Goal: Information Seeking & Learning: Learn about a topic

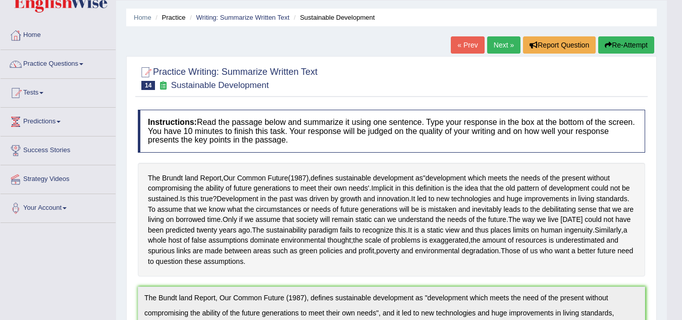
scroll to position [9, 0]
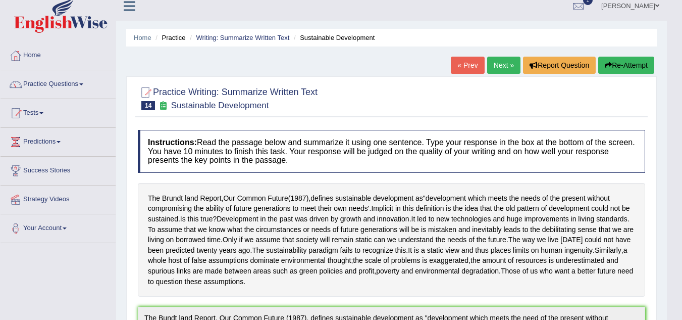
click at [503, 66] on link "Next »" at bounding box center [503, 65] width 33 height 17
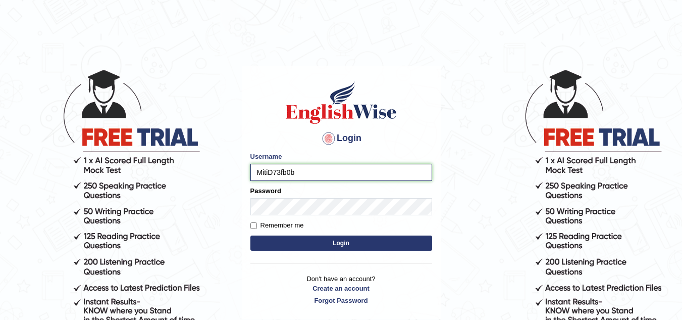
click at [296, 171] on input "MitiD73fb0b" at bounding box center [342, 172] width 182 height 17
type input "MitiD"
click at [316, 237] on button "Login" at bounding box center [342, 242] width 182 height 15
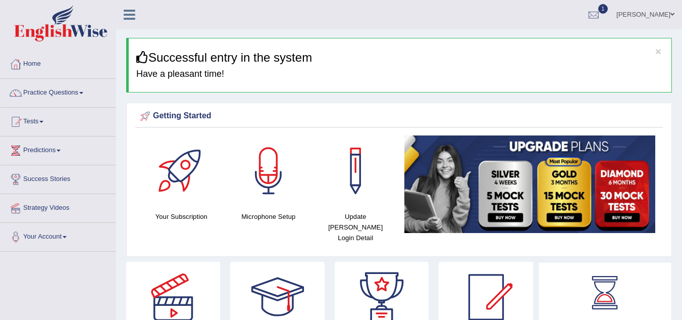
click at [78, 90] on link "Practice Questions" at bounding box center [58, 91] width 115 height 25
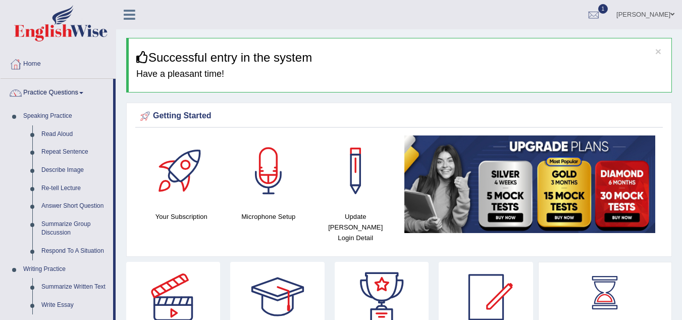
click at [67, 285] on link "Summarize Written Text" at bounding box center [75, 287] width 76 height 18
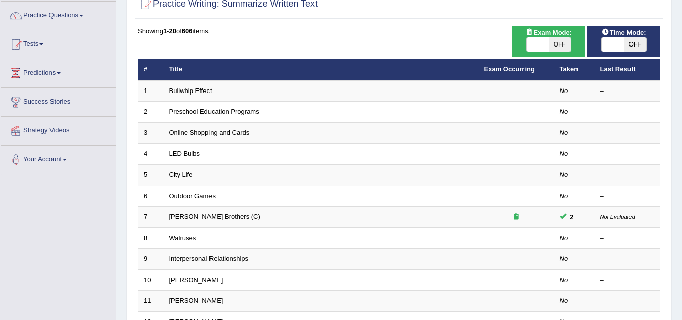
scroll to position [81, 0]
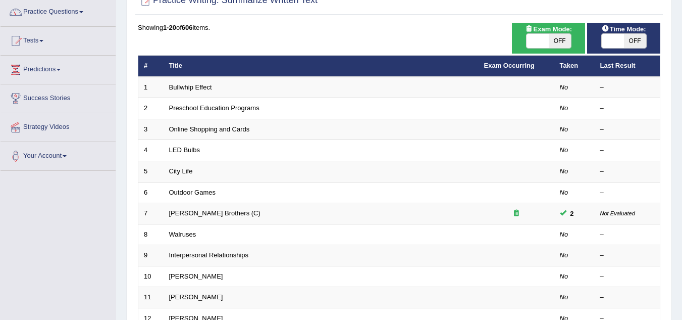
click at [627, 38] on span "OFF" at bounding box center [635, 41] width 22 height 14
checkbox input "true"
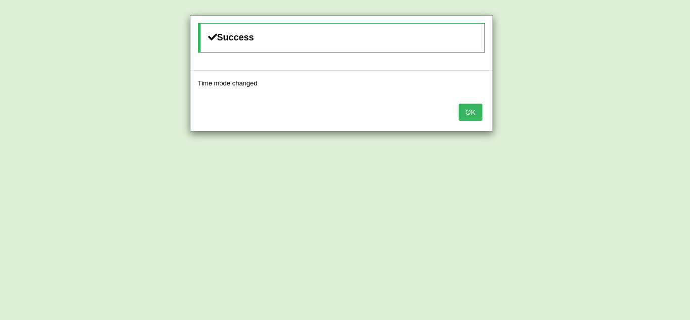
click at [471, 110] on button "OK" at bounding box center [470, 112] width 23 height 17
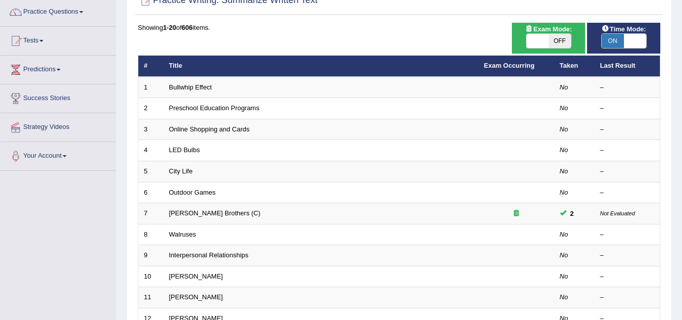
click at [560, 37] on span "OFF" at bounding box center [560, 41] width 22 height 14
checkbox input "true"
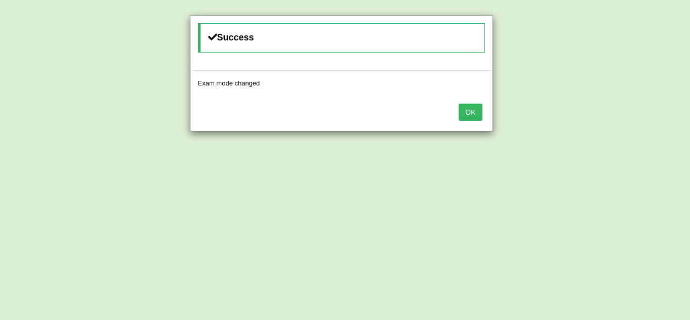
click at [481, 110] on button "OK" at bounding box center [470, 112] width 23 height 17
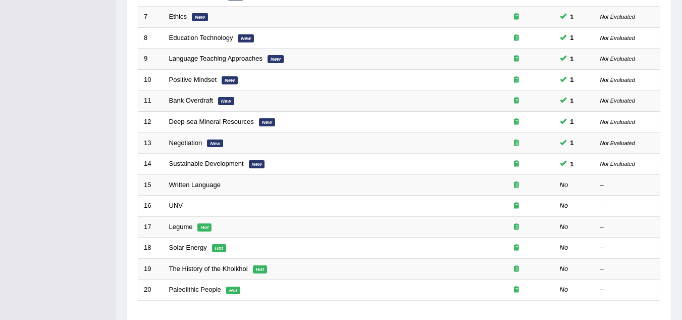
scroll to position [283, 0]
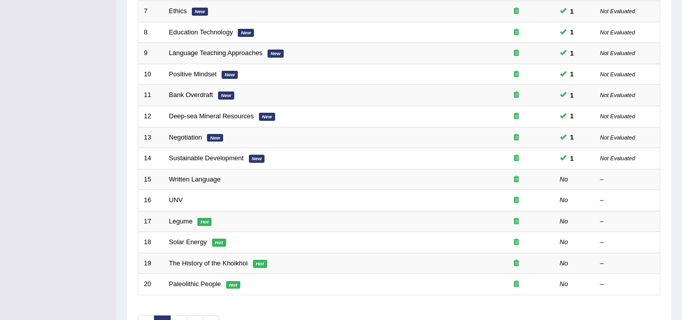
click at [207, 182] on link "Written Language" at bounding box center [195, 179] width 52 height 8
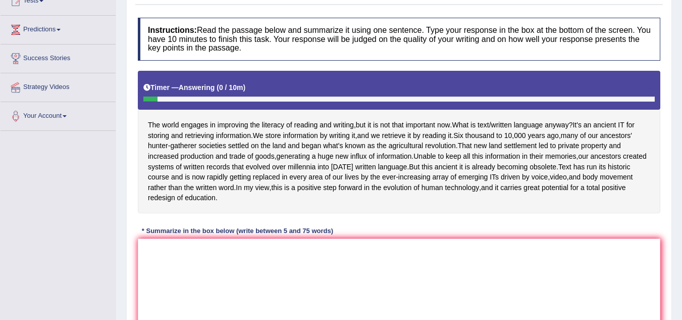
scroll to position [121, 0]
click at [324, 254] on textarea at bounding box center [399, 287] width 523 height 98
click at [213, 249] on textarea "The world ienganges" at bounding box center [399, 287] width 523 height 98
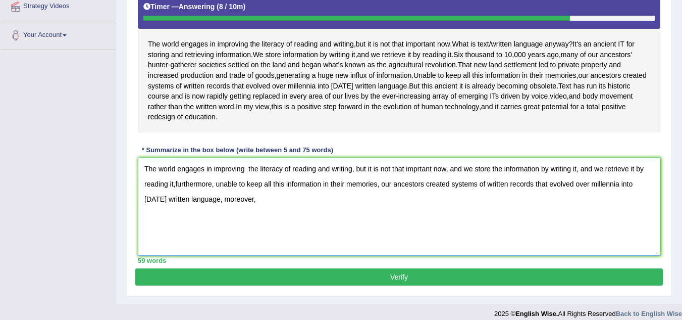
scroll to position [202, 0]
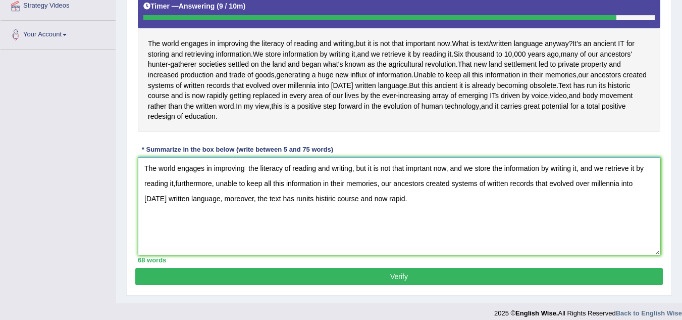
click at [404, 200] on textarea "The world engages in improving the literacy of reading and writing, but it is n…" at bounding box center [399, 206] width 523 height 98
type textarea "The world engages in improving the literacy of reading and writing, but it is n…"
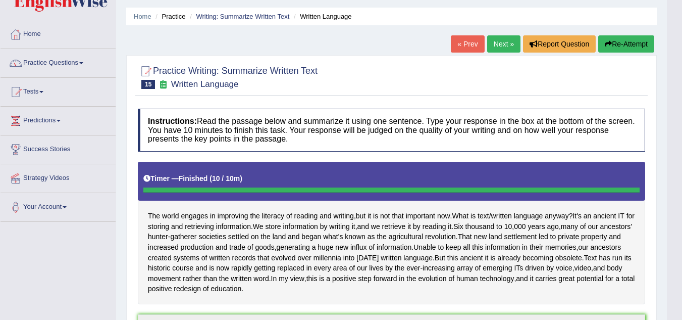
scroll to position [20, 0]
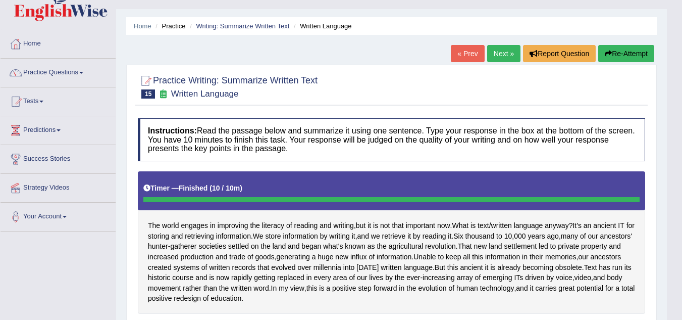
click at [496, 49] on link "Next »" at bounding box center [503, 53] width 33 height 17
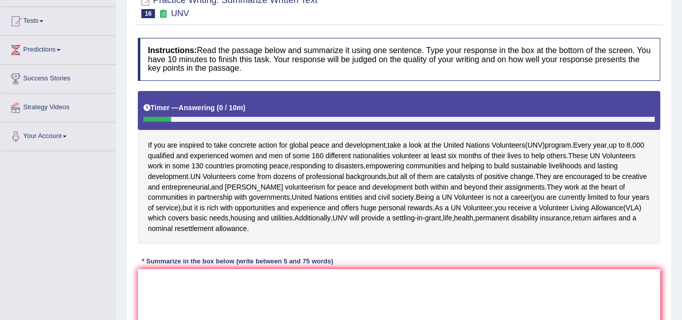
scroll to position [101, 0]
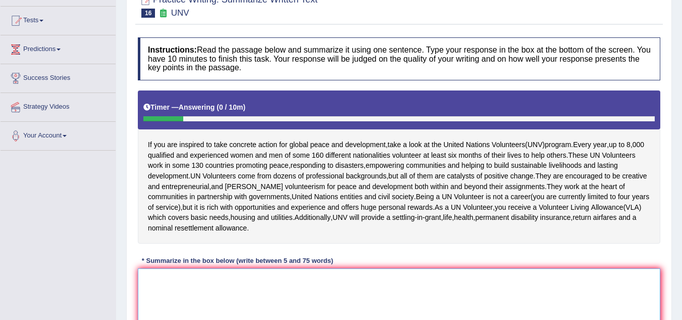
click at [158, 288] on textarea at bounding box center [399, 317] width 523 height 98
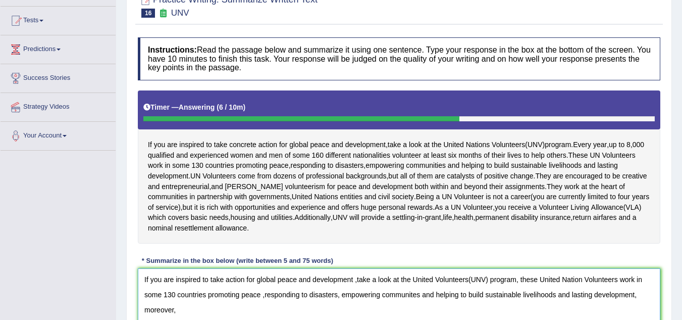
click at [158, 288] on textarea "If you are inspired to take action for global peace and development ,take a loo…" at bounding box center [399, 317] width 523 height 98
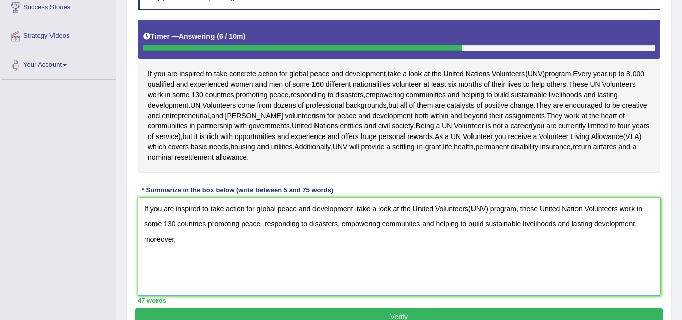
scroll to position [182, 0]
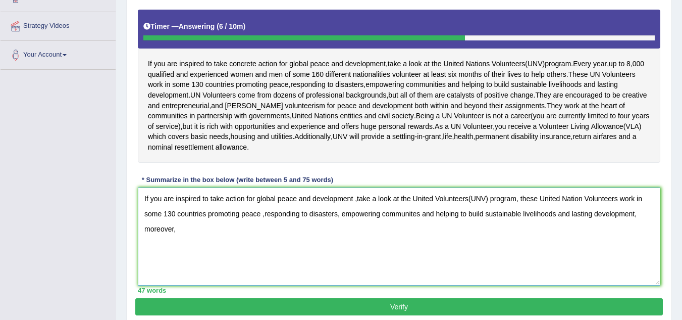
click at [188, 228] on textarea "If you are inspired to take action for global peace and development ,take a loo…" at bounding box center [399, 236] width 523 height 98
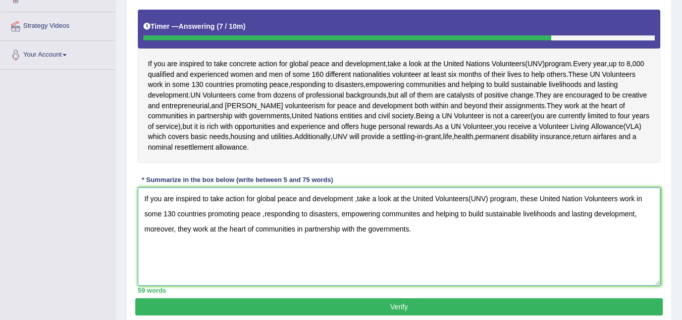
click at [355, 200] on textarea "If you are inspired to take action for global peace and development ,take a loo…" at bounding box center [399, 236] width 523 height 98
click at [354, 198] on textarea "If you are inspired to take action for global peace and development,take a look…" at bounding box center [399, 236] width 523 height 98
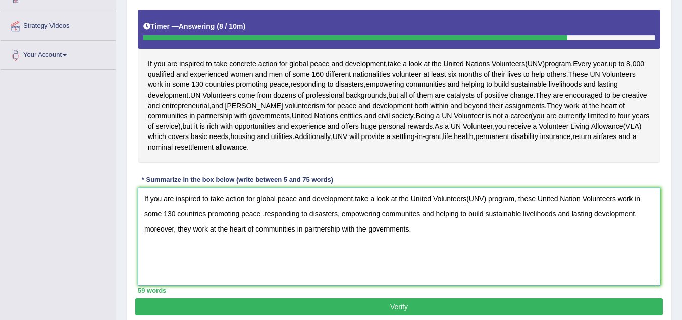
click at [356, 199] on textarea "If you are inspired to take action for global peace and development,take a look…" at bounding box center [399, 236] width 523 height 98
click at [467, 198] on textarea "If you are inspired to take action for global peace and development, take a loo…" at bounding box center [399, 236] width 523 height 98
click at [264, 215] on textarea "If you are inspired to take action for global peace and development, take a loo…" at bounding box center [399, 236] width 523 height 98
click at [261, 214] on textarea "If you are inspired to take action for global peace and development, take a loo…" at bounding box center [399, 236] width 523 height 98
click at [262, 216] on textarea "If you are inspired to take action for global peace and development, take a loo…" at bounding box center [399, 236] width 523 height 98
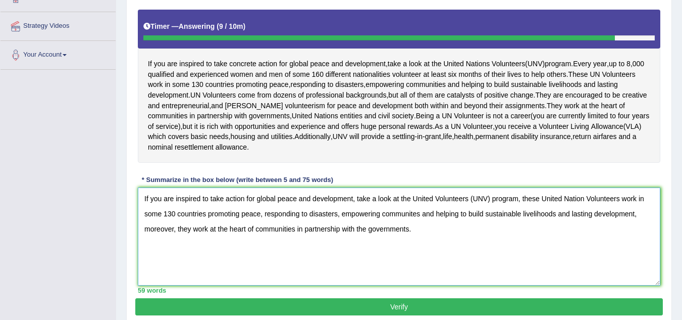
click at [284, 224] on textarea "If you are inspired to take action for global peace and development, take a loo…" at bounding box center [399, 236] width 523 height 98
type textarea "If you are inspired to take action for global peace and development, take a loo…"
click at [386, 309] on button "Verify" at bounding box center [399, 306] width 528 height 17
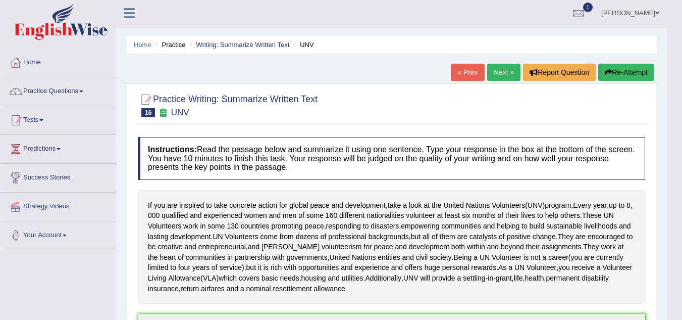
scroll to position [0, 0]
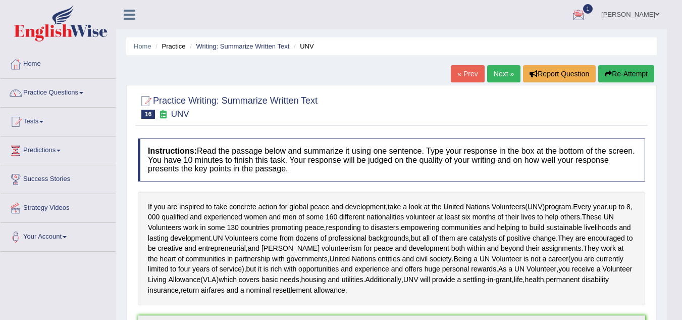
click at [494, 71] on link "Next »" at bounding box center [503, 73] width 33 height 17
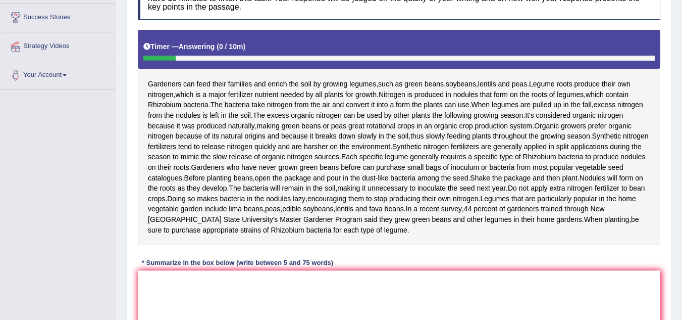
scroll to position [182, 0]
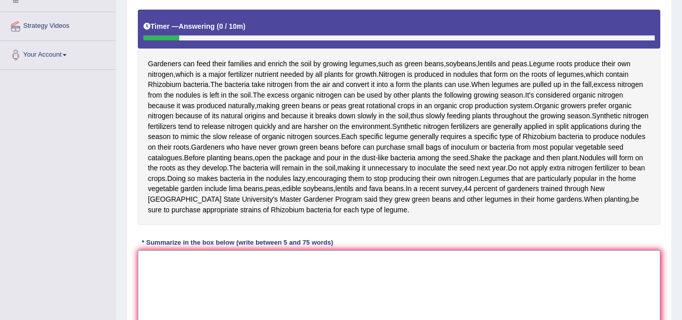
click at [258, 289] on textarea at bounding box center [399, 299] width 523 height 98
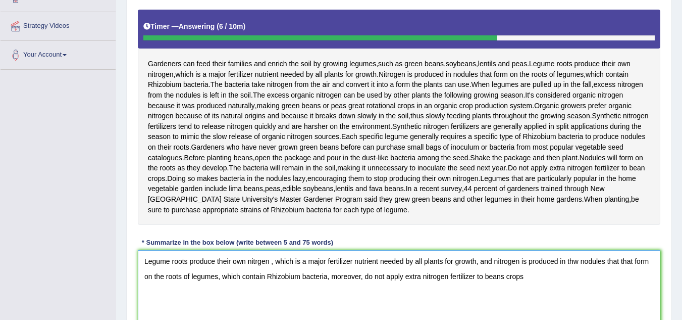
click at [524, 297] on textarea "Legume roots produce their own nitrgen , which is a major fertilizer nutrient n…" at bounding box center [399, 299] width 523 height 98
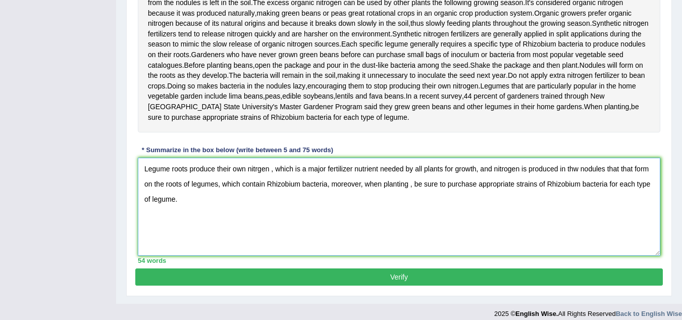
scroll to position [283, 0]
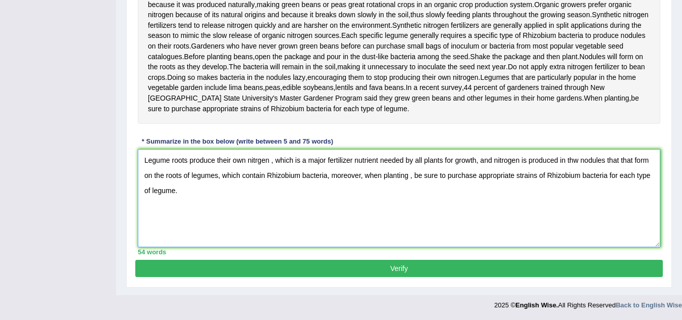
click at [578, 181] on textarea "Legume roots produce their own nitrgen , which is a major fertilizer nutrient n…" at bounding box center [399, 198] width 523 height 98
click at [630, 180] on textarea "Legume roots produce their own nitrgen , which is a major fertilizer nutrient n…" at bounding box center [399, 198] width 523 height 98
click at [633, 180] on textarea "Legume roots produce their own nitrgen , which is a major fertilizer nutrient n…" at bounding box center [399, 198] width 523 height 98
click at [631, 179] on textarea "Legume roots produce their own nitrgen , which is a major fertilizer nutrient n…" at bounding box center [399, 198] width 523 height 98
click at [622, 180] on textarea "Legume roots produce their own nitrgen , which is a major fertilizer nutrient n…" at bounding box center [399, 198] width 523 height 98
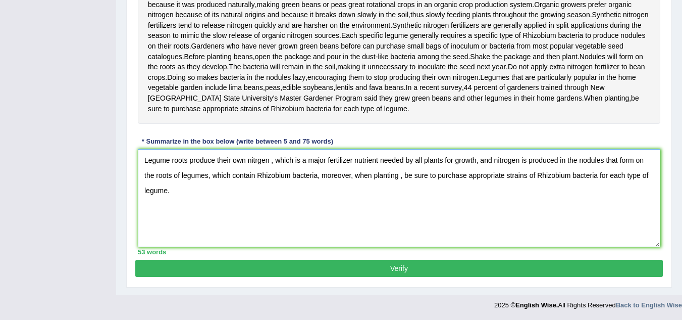
type textarea "Legume roots produce their own nitrgen , which is a major fertilizer nutrient n…"
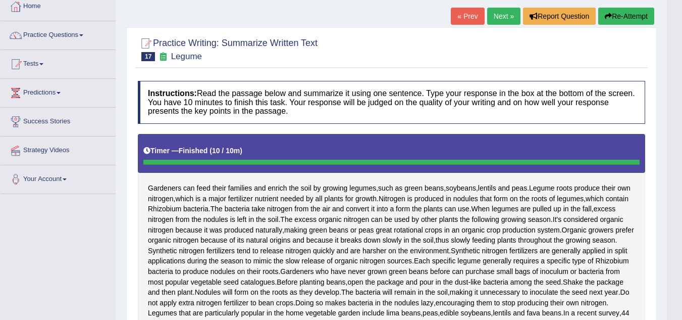
scroll to position [40, 0]
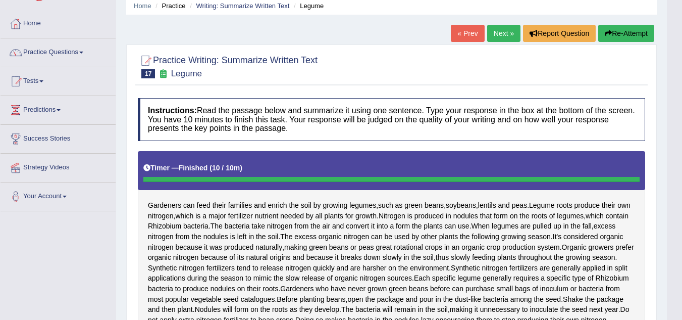
click at [497, 32] on link "Next »" at bounding box center [503, 33] width 33 height 17
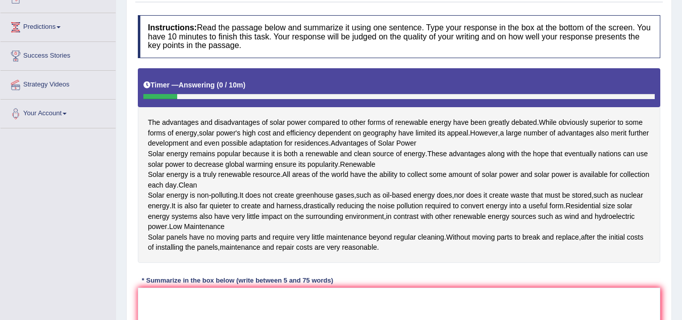
scroll to position [141, 0]
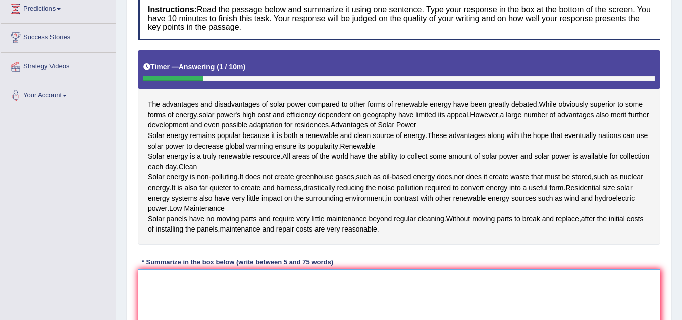
click at [205, 312] on textarea at bounding box center [399, 318] width 523 height 98
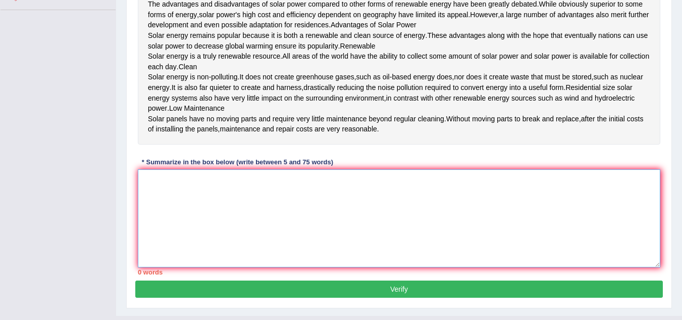
scroll to position [242, 0]
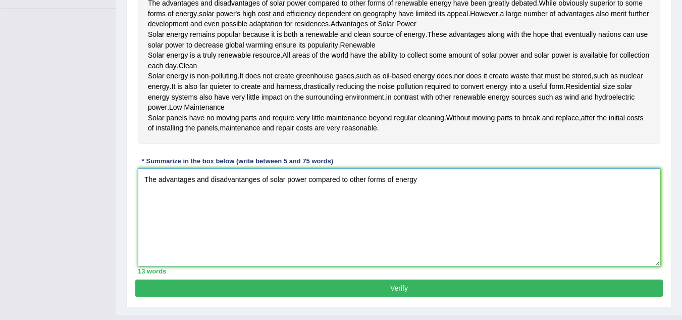
click at [394, 220] on textarea "The advantages and disadvantanges of solar power compared to other forms of ene…" at bounding box center [399, 217] width 523 height 98
click at [457, 224] on textarea "The advantages and disadvantanges of solar power compared to other forms of ren…" at bounding box center [399, 217] width 523 height 98
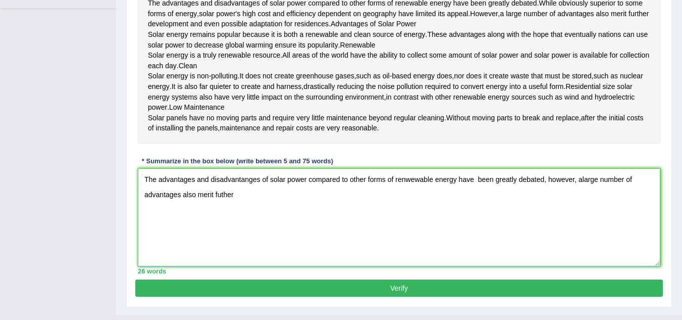
click at [457, 224] on textarea "The advantages and disadvantanges of solar power compared to other forms of ren…" at bounding box center [399, 217] width 523 height 98
click at [244, 238] on textarea "The advantages and disadvantanges of solar power compared to other forms of ren…" at bounding box center [399, 217] width 523 height 98
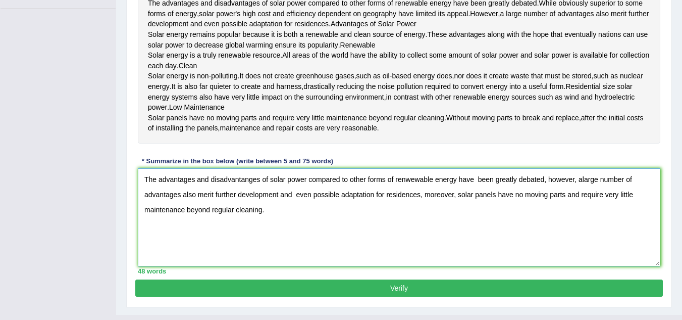
click at [410, 222] on textarea "The advantages and disadvantanges of solar power compared to other forms of ren…" at bounding box center [399, 217] width 523 height 98
click at [576, 224] on textarea "The advantages and disadvantanges of solar power compared to other forms of ren…" at bounding box center [399, 217] width 523 height 98
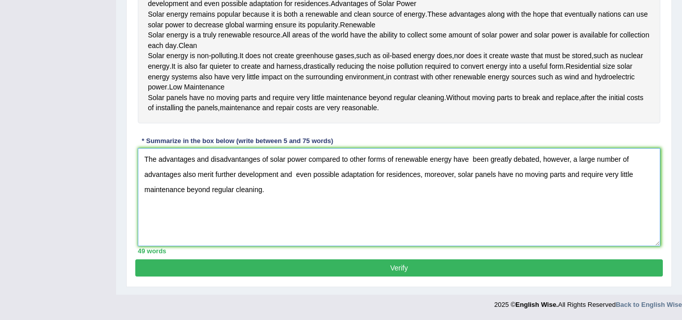
scroll to position [283, 0]
type textarea "The advantages and disadvantanges of solar power compared to other forms of ren…"
click at [587, 276] on button "Verify" at bounding box center [399, 267] width 528 height 17
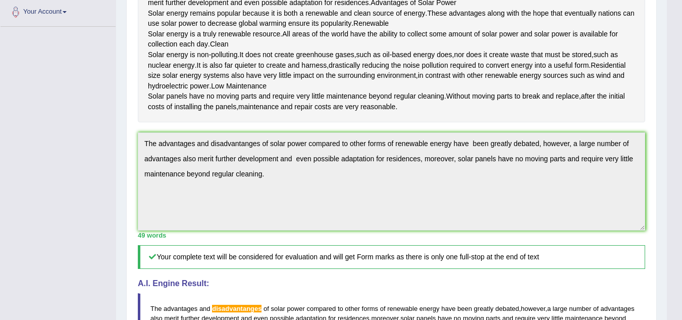
scroll to position [223, 0]
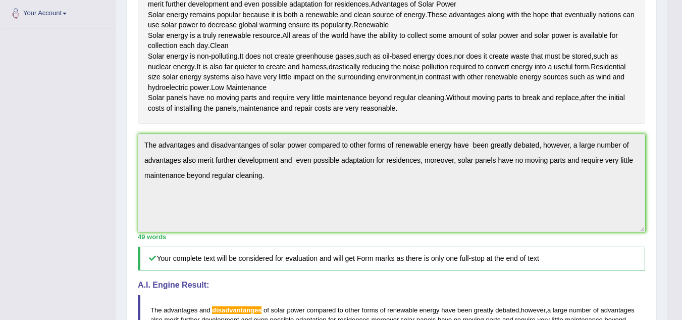
click at [64, 13] on link "Your Account" at bounding box center [58, 11] width 115 height 25
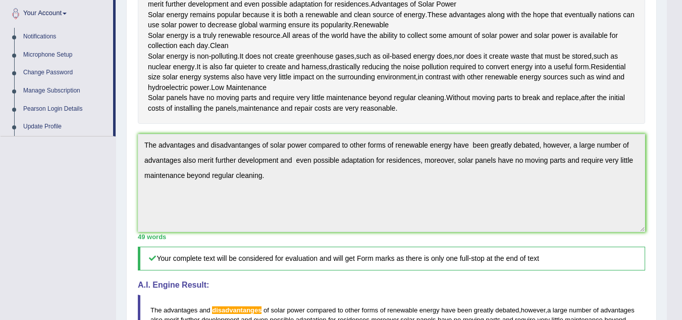
click at [88, 220] on div "Toggle navigation Home Practice Questions Speaking Practice Read Aloud Repeat S…" at bounding box center [333, 182] width 667 height 810
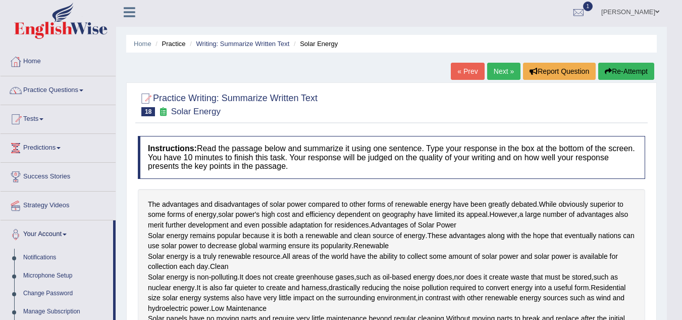
scroll to position [0, 0]
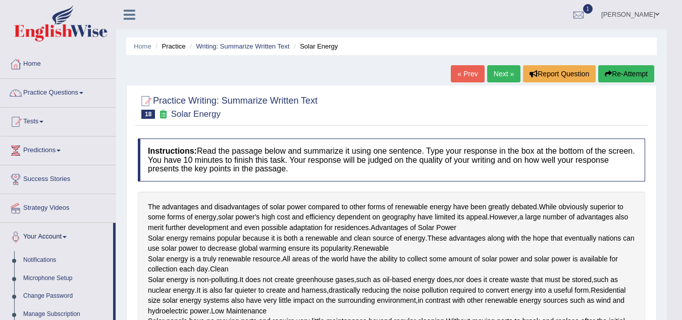
click at [593, 10] on span "1" at bounding box center [588, 9] width 10 height 10
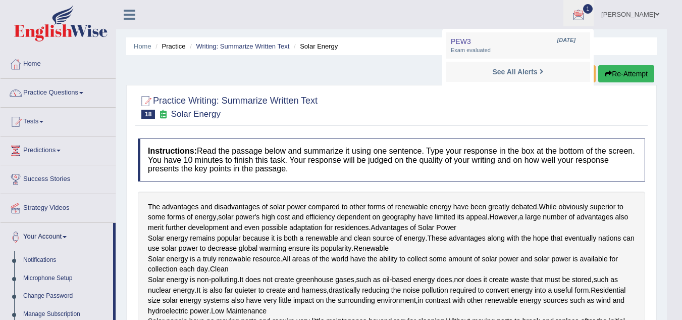
click at [537, 71] on strong "See All Alerts" at bounding box center [514, 72] width 45 height 8
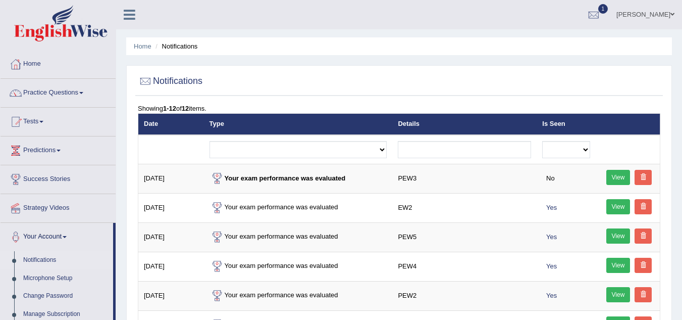
click at [219, 179] on div at bounding box center [217, 178] width 15 height 15
click at [611, 179] on link "View" at bounding box center [619, 177] width 24 height 15
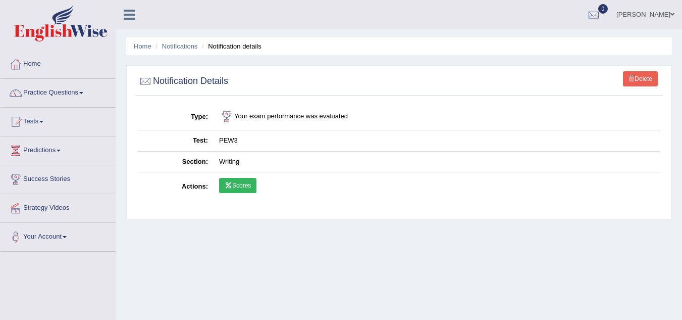
click at [245, 186] on link "Scores" at bounding box center [237, 185] width 37 height 15
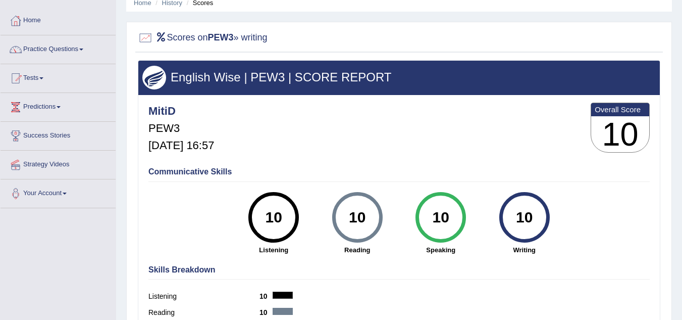
scroll to position [40, 0]
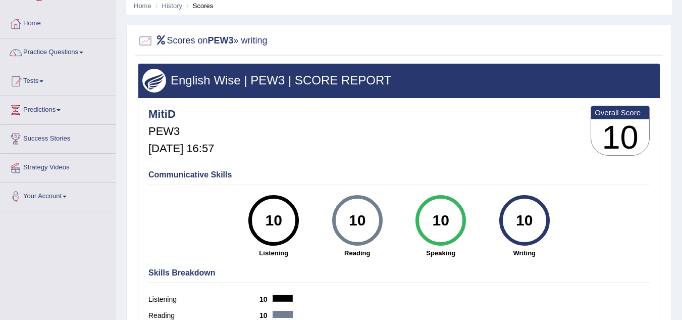
click at [172, 8] on link "History" at bounding box center [172, 6] width 20 height 8
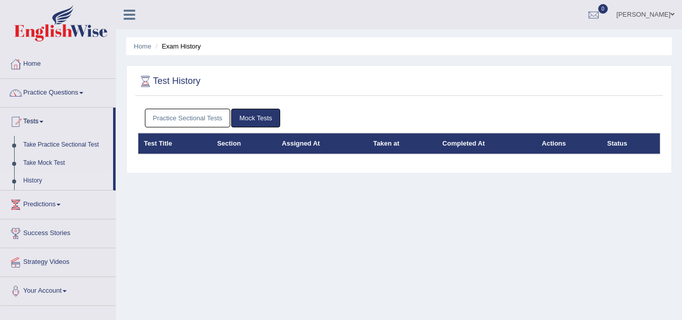
click at [300, 65] on div "Home Exam History Test History Practice Sectional Tests Mock Tests Test Title S…" at bounding box center [399, 252] width 566 height 505
click at [602, 11] on div at bounding box center [593, 15] width 15 height 15
click at [553, 42] on strong "See All Alerts" at bounding box center [530, 42] width 45 height 8
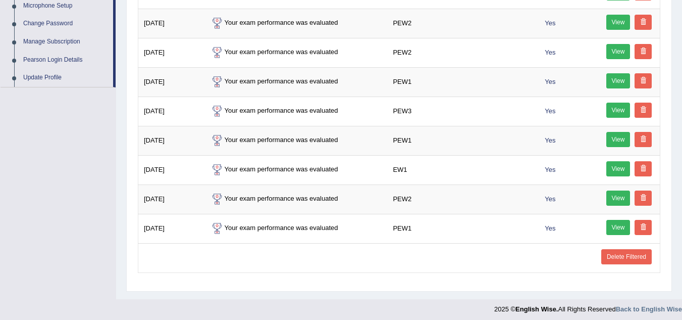
scroll to position [277, 0]
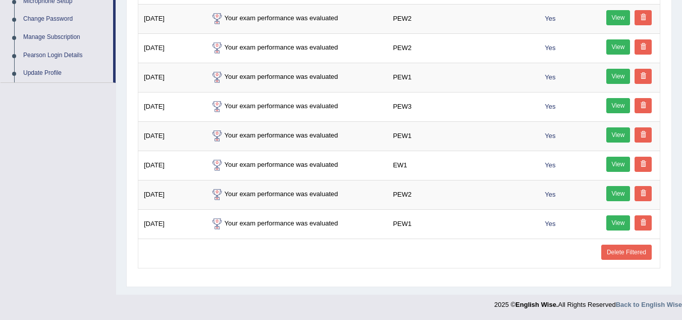
click at [614, 217] on link "View" at bounding box center [619, 222] width 24 height 15
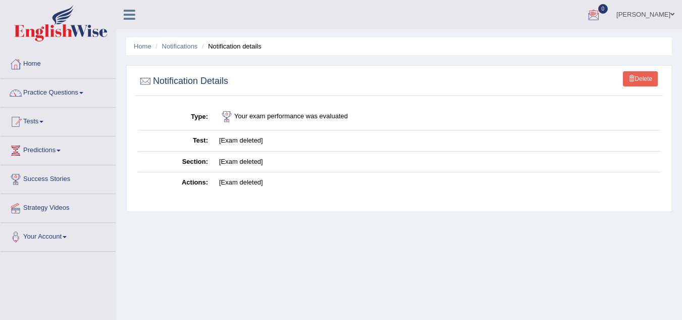
click at [602, 16] on div at bounding box center [593, 15] width 15 height 15
click at [601, 42] on div "See All Alerts" at bounding box center [533, 42] width 134 height 11
click at [602, 14] on div at bounding box center [593, 15] width 15 height 15
click at [597, 44] on div "See All Alerts" at bounding box center [533, 42] width 134 height 11
click at [184, 44] on link "Notifications" at bounding box center [180, 46] width 36 height 8
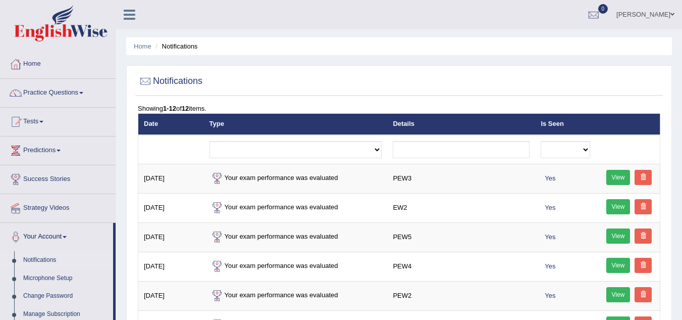
click at [621, 206] on link "View" at bounding box center [619, 206] width 24 height 15
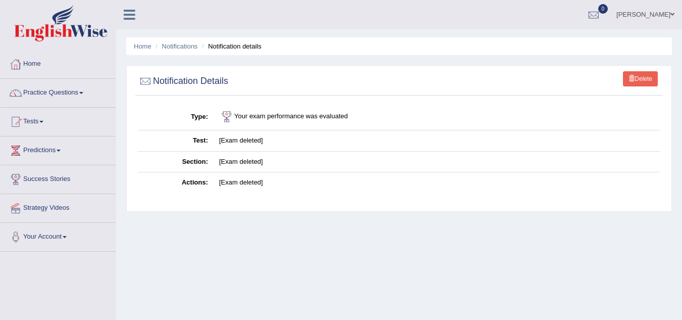
click at [661, 14] on link "David" at bounding box center [645, 13] width 73 height 26
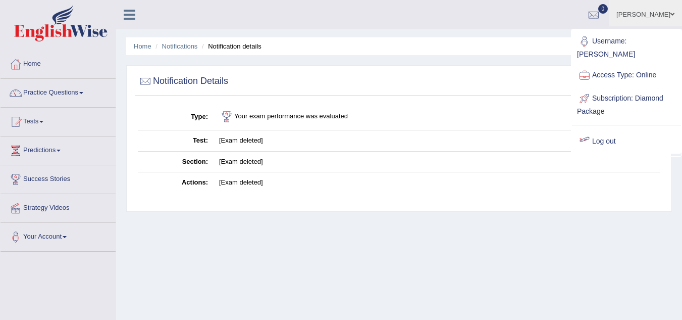
click at [611, 134] on link "Log out" at bounding box center [626, 141] width 109 height 23
